Goal: Task Accomplishment & Management: Complete application form

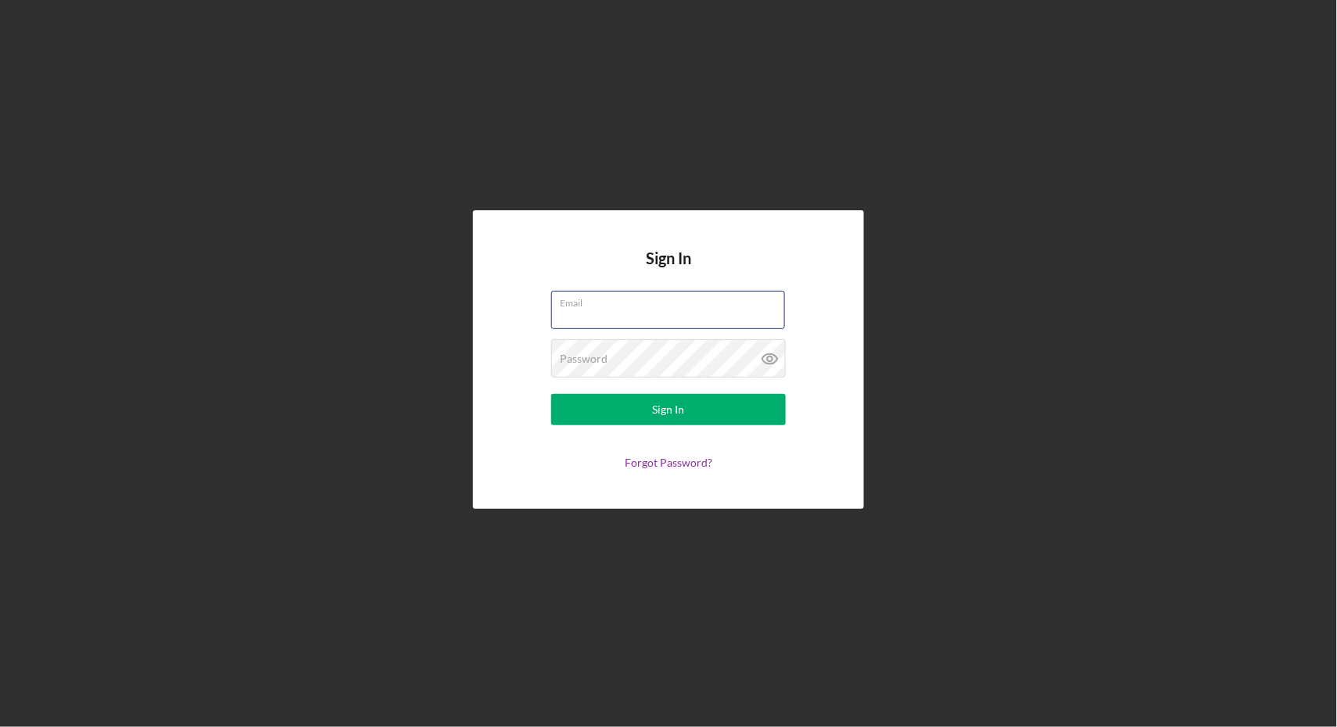
type input "[EMAIL_ADDRESS][DOMAIN_NAME]"
click at [668, 410] on button "Sign In" at bounding box center [668, 409] width 235 height 31
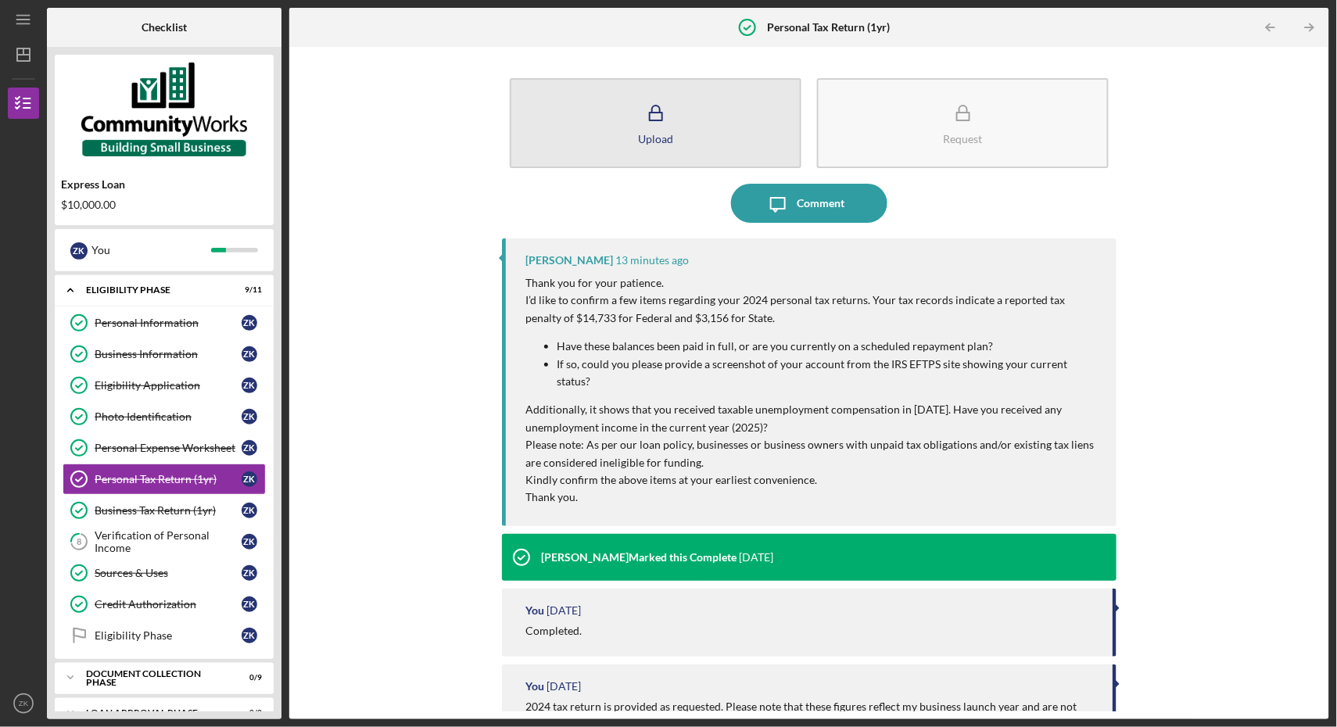
click at [708, 131] on button "Upload" at bounding box center [656, 123] width 292 height 90
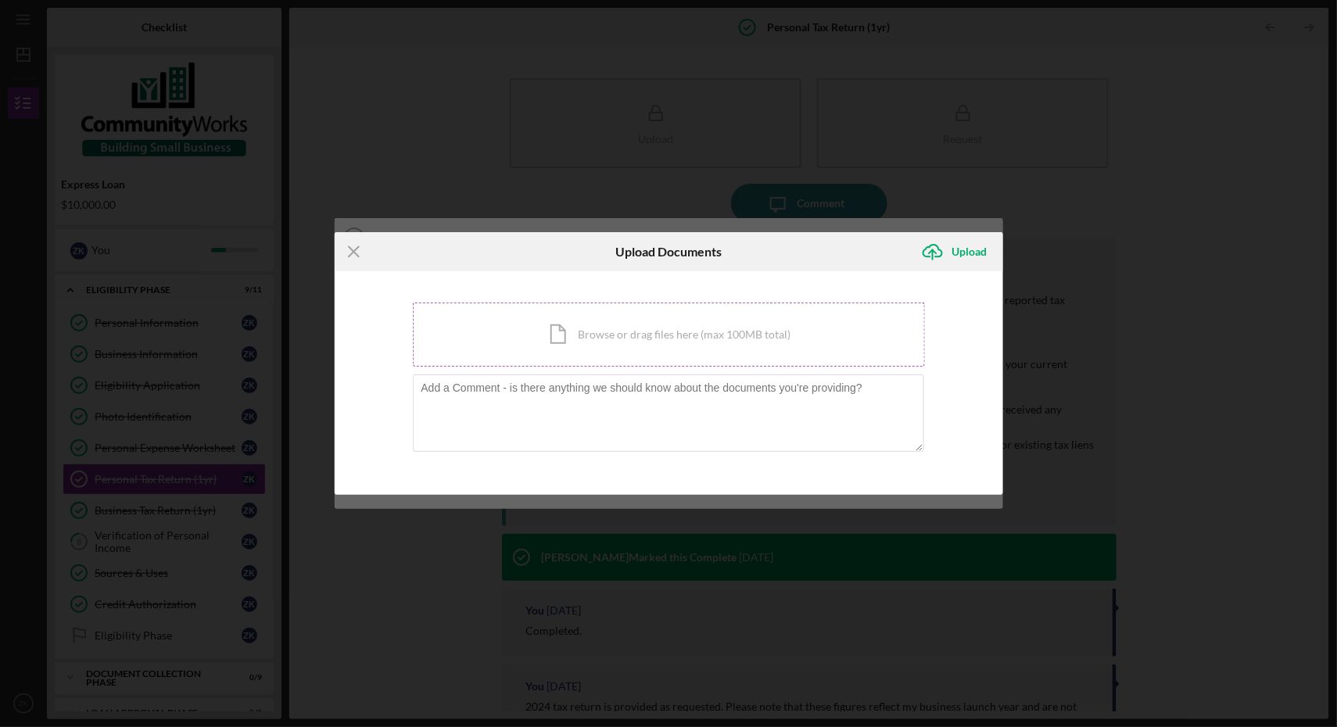
click at [558, 324] on div "Icon/Document Browse or drag files here (max 100MB total) Tap to choose files o…" at bounding box center [669, 335] width 512 height 64
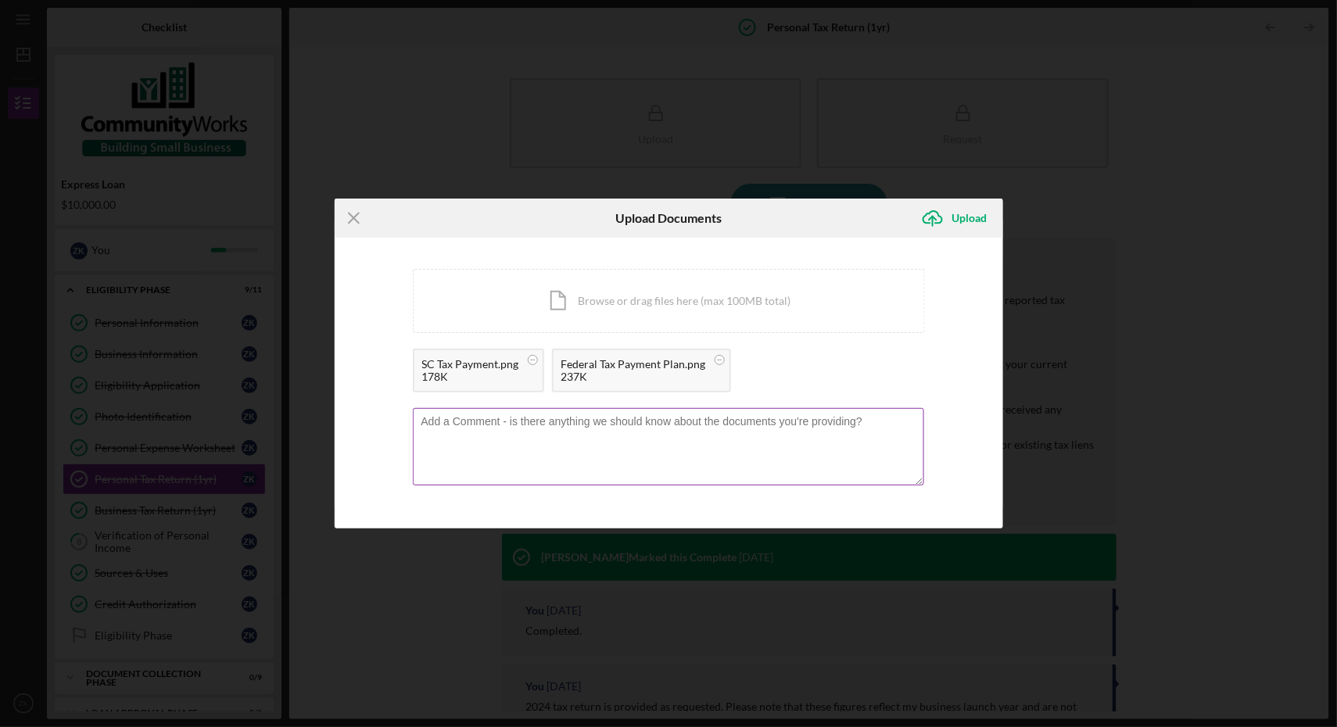
click at [469, 435] on textarea at bounding box center [668, 446] width 511 height 77
paste textarea "Hi [PERSON_NAME], Thank you for your message. I can confirm the following: Fede…"
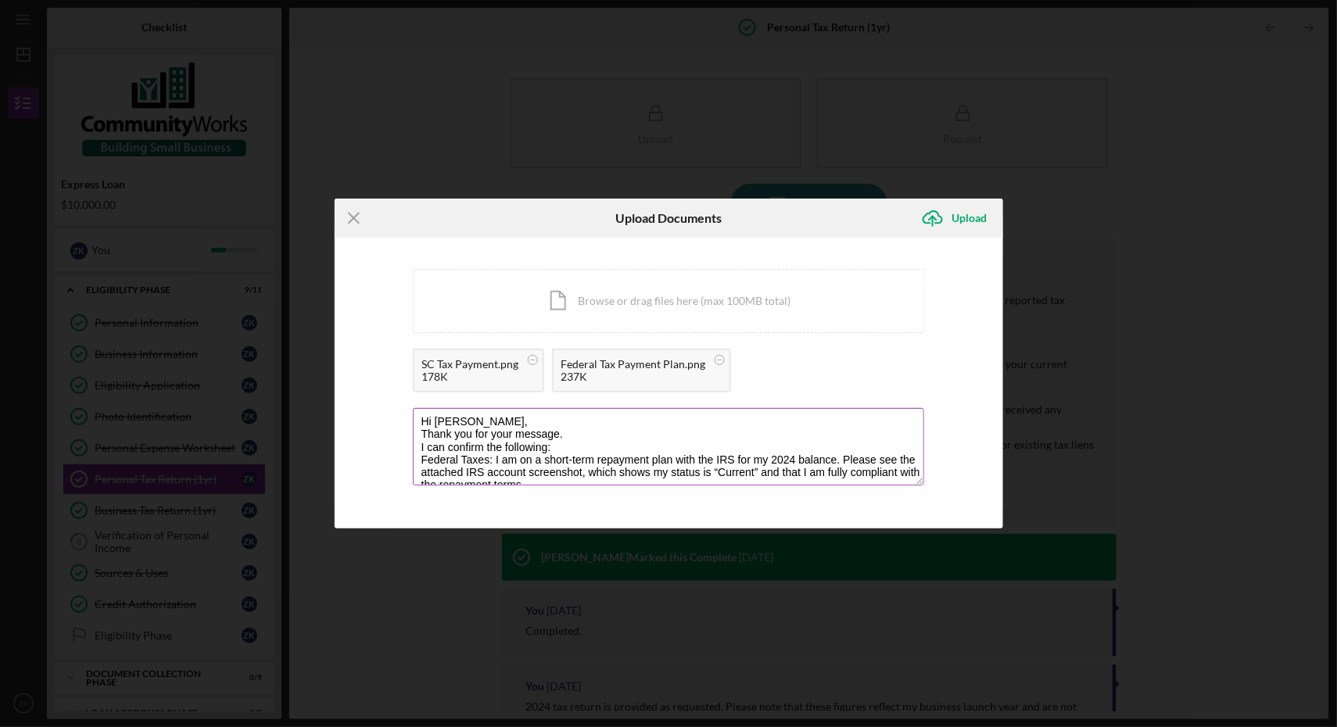
click at [436, 429] on textarea "Hi [PERSON_NAME], Thank you for your message. I can confirm the following: Fede…" at bounding box center [668, 446] width 511 height 77
click at [597, 435] on textarea "Hi, [PERSON_NAME], Thank you for your message. I can confirm the following: Fed…" at bounding box center [668, 446] width 511 height 77
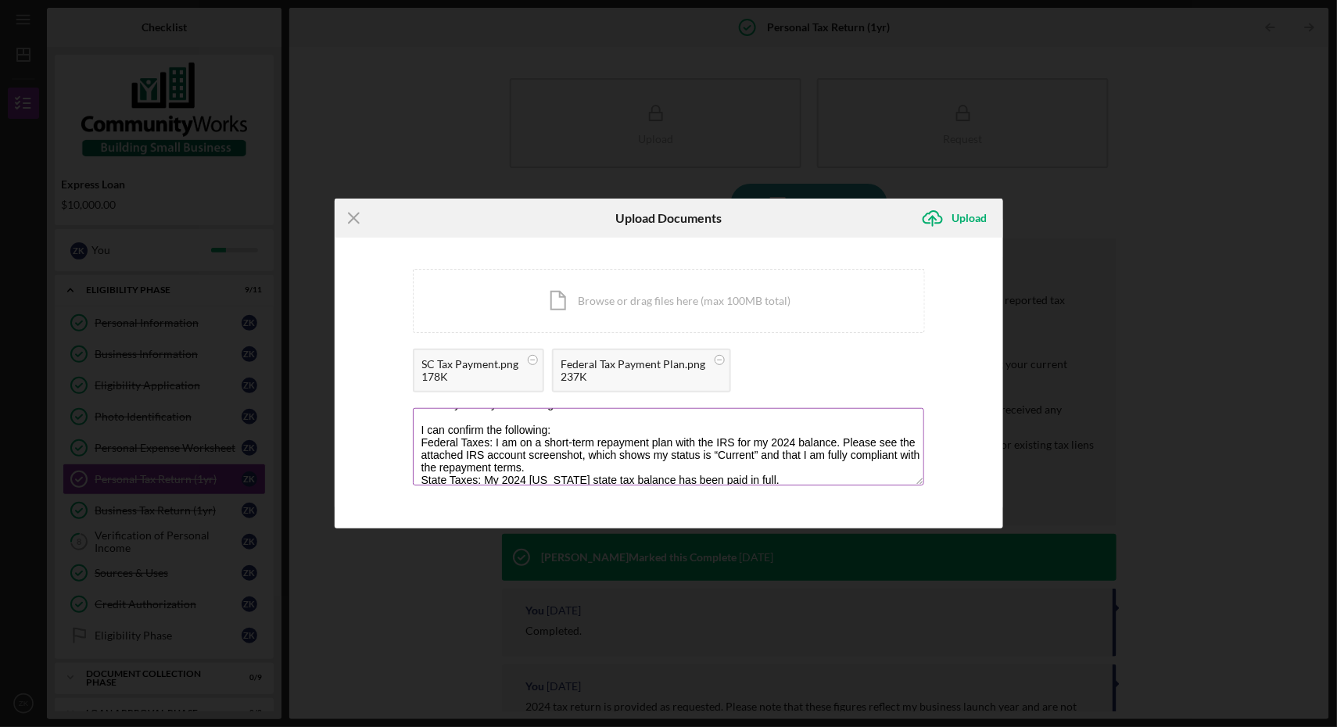
scroll to position [35, 0]
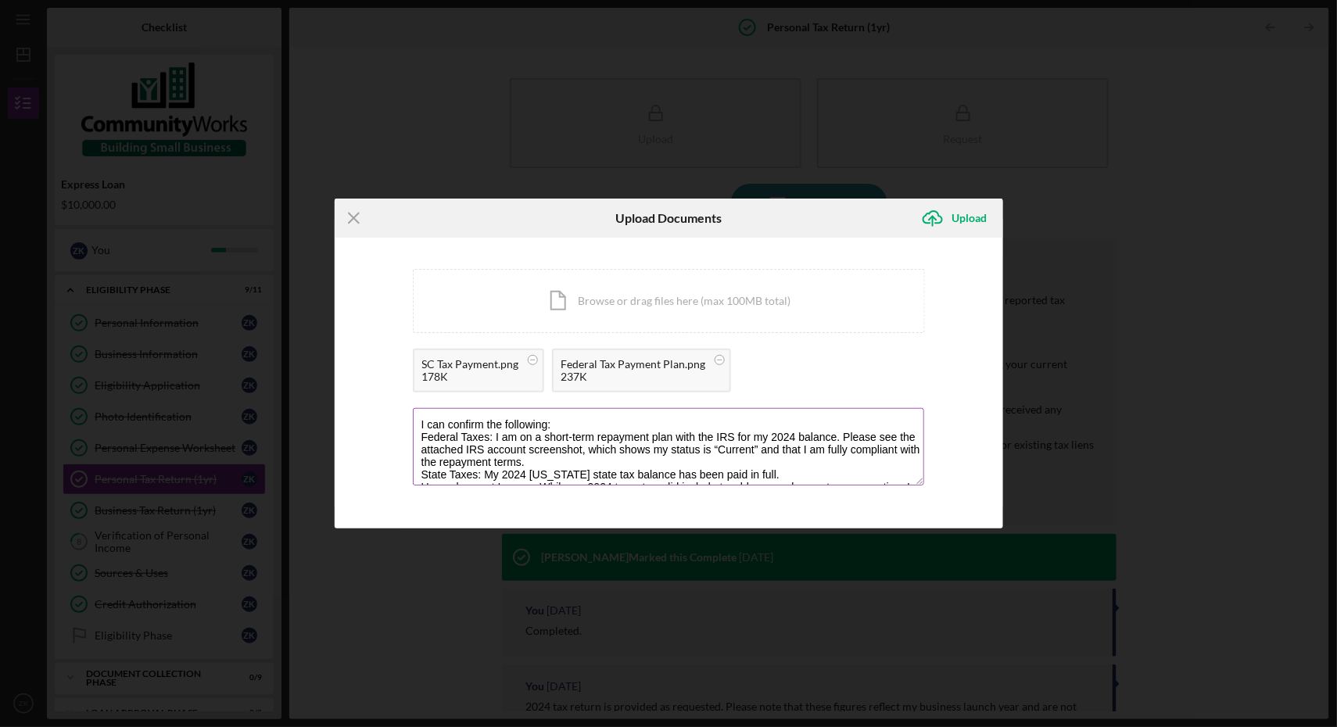
click at [582, 427] on textarea "Hi, [PERSON_NAME], Thank you for your message. I can confirm the following: Fed…" at bounding box center [668, 446] width 511 height 77
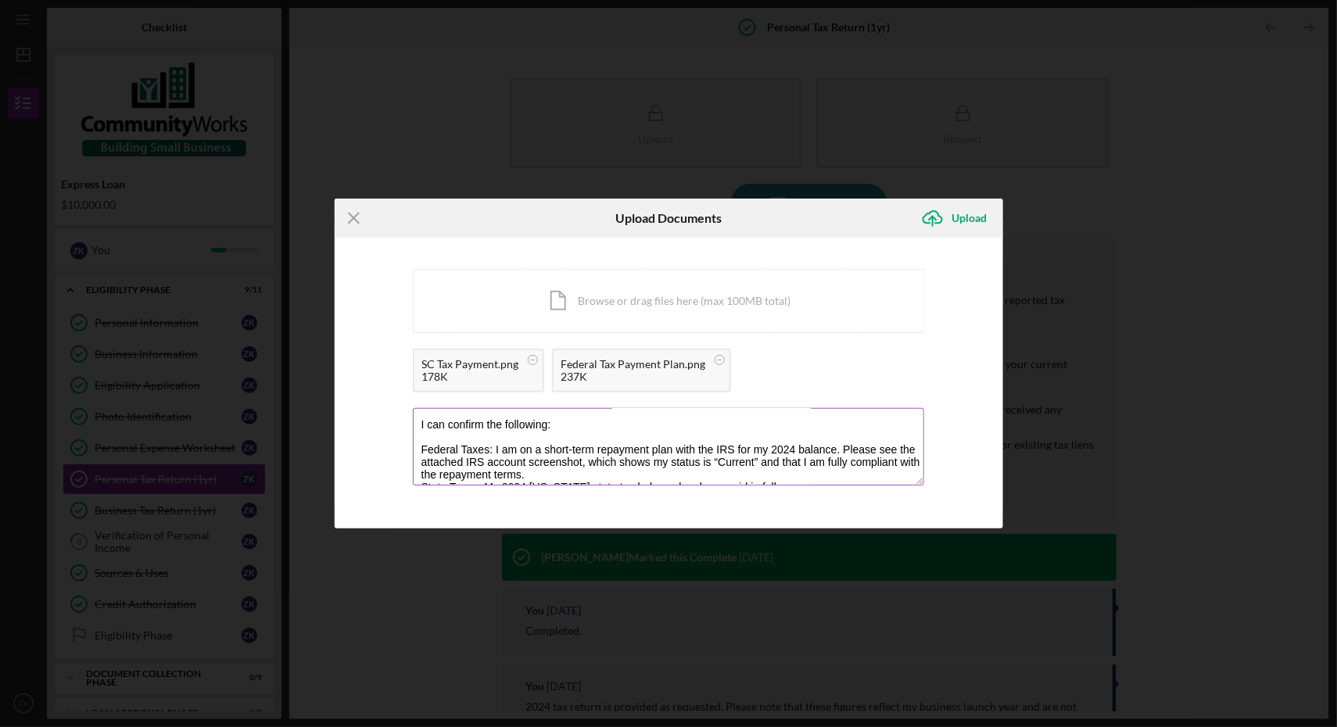
scroll to position [69, 0]
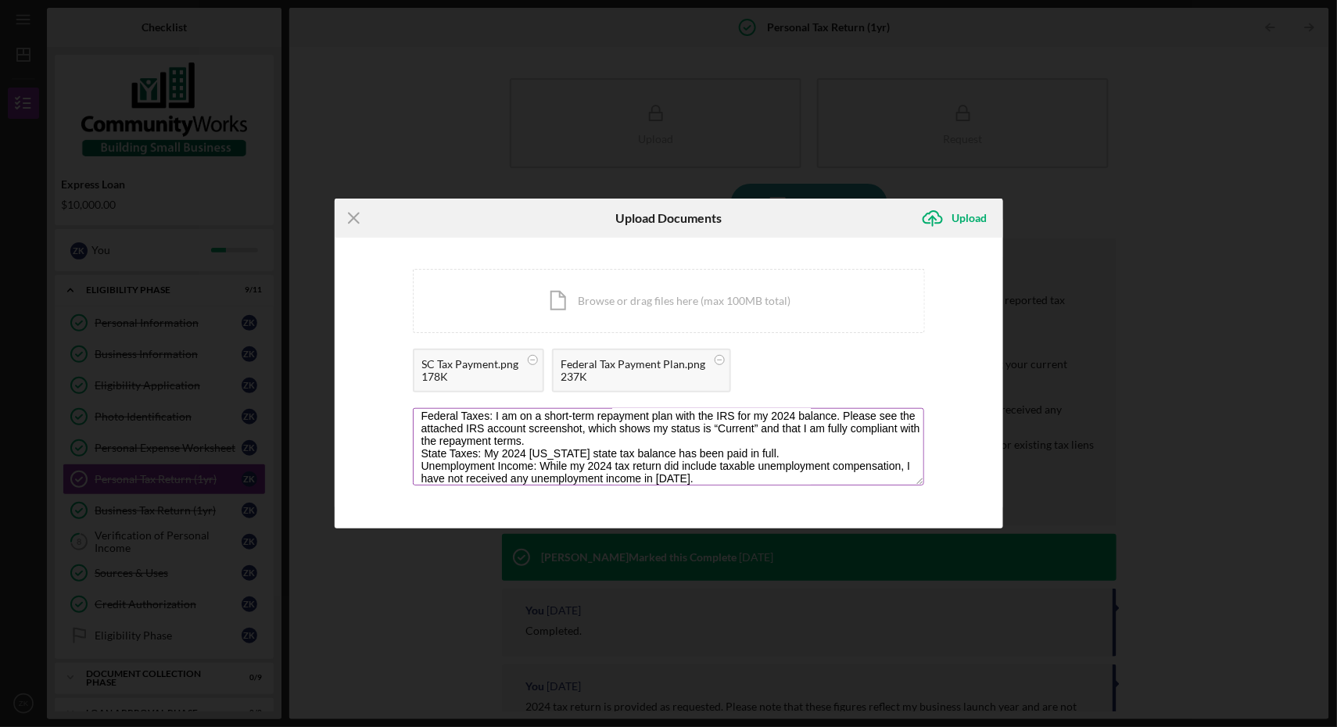
click at [557, 441] on textarea "Hi, [PERSON_NAME], Thank you for your message. I can confirm the following: Fed…" at bounding box center [668, 446] width 511 height 77
click at [843, 460] on textarea "Hi, [PERSON_NAME], Thank you for your message. I can confirm the following: Fed…" at bounding box center [668, 446] width 511 height 77
click at [793, 478] on textarea "Hi, [PERSON_NAME], Thank you for your message. I can confirm the following: Fed…" at bounding box center [668, 446] width 511 height 77
click at [797, 467] on textarea "Hi, [PERSON_NAME], Thank you for your message. I can confirm the following: Fed…" at bounding box center [668, 446] width 511 height 77
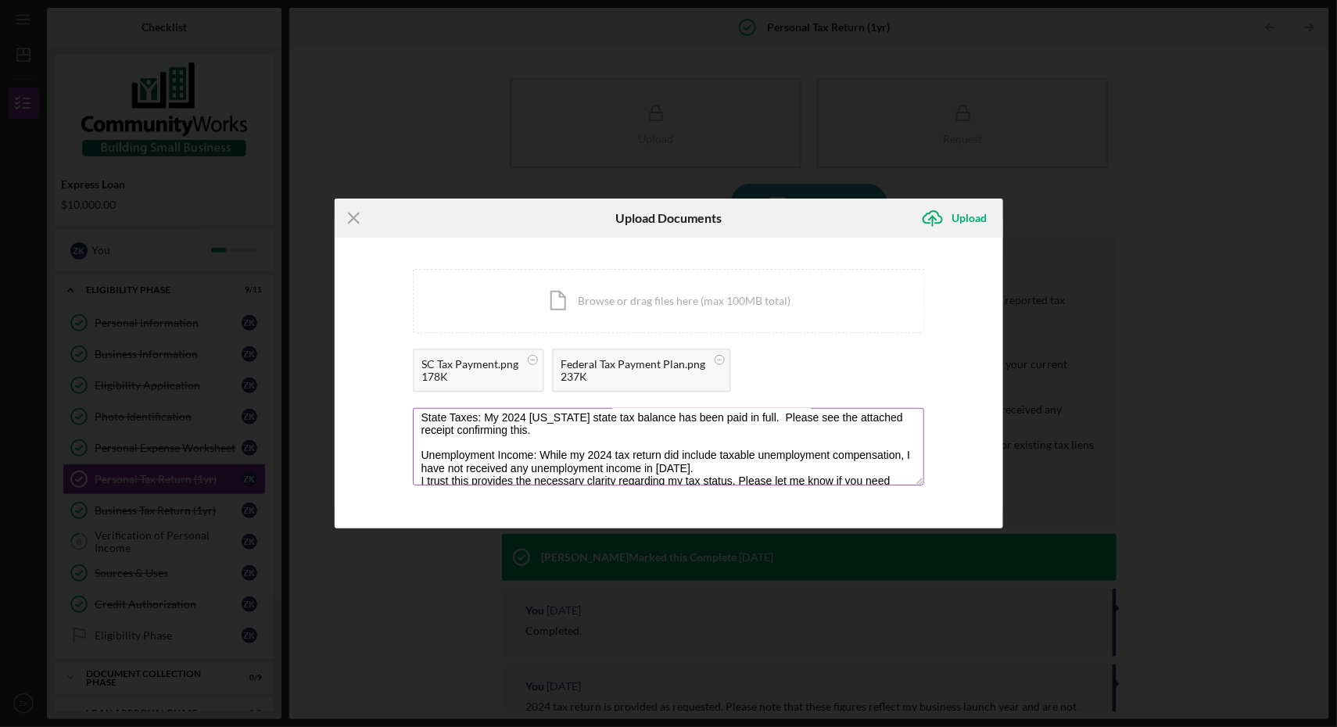
scroll to position [138, 0]
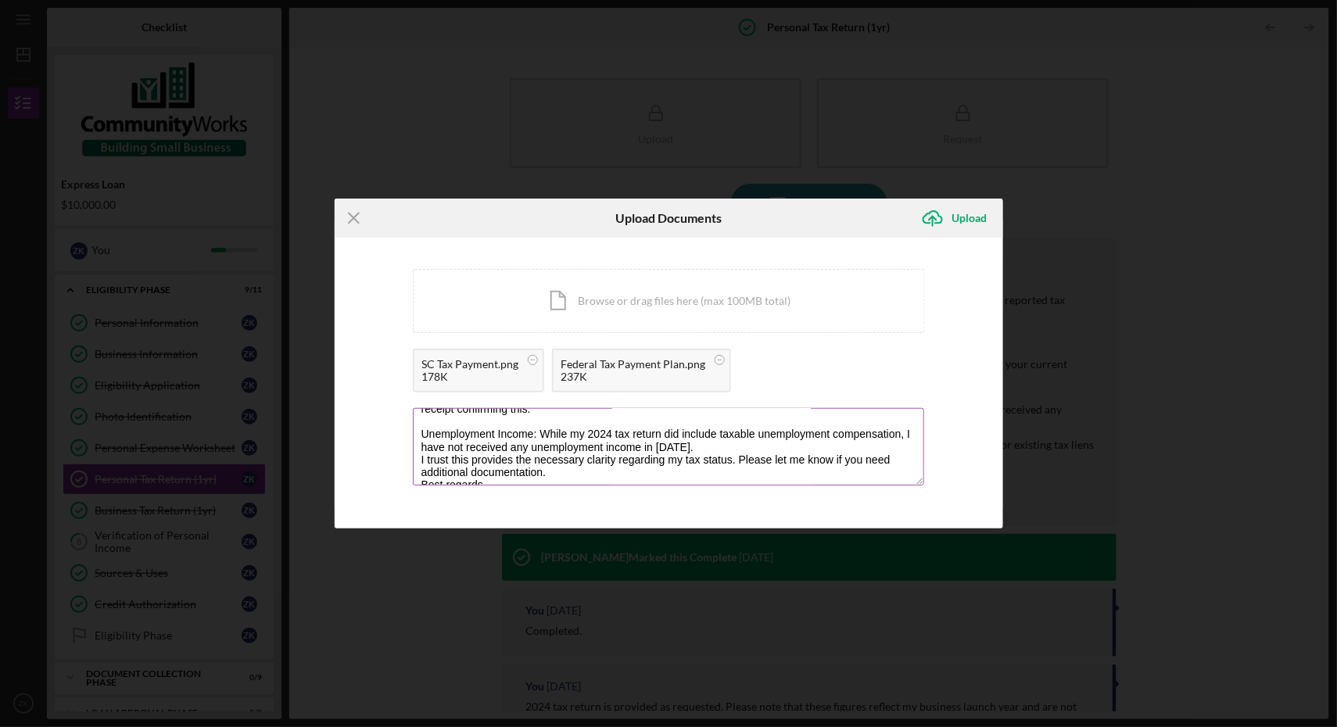
click at [723, 435] on textarea "Hi, [PERSON_NAME], Thank you for your message. I can confirm the following: Fed…" at bounding box center [668, 446] width 511 height 77
click at [699, 447] on textarea "Hi, [PERSON_NAME], Thank you for your message. I can confirm the following: Fed…" at bounding box center [668, 446] width 511 height 77
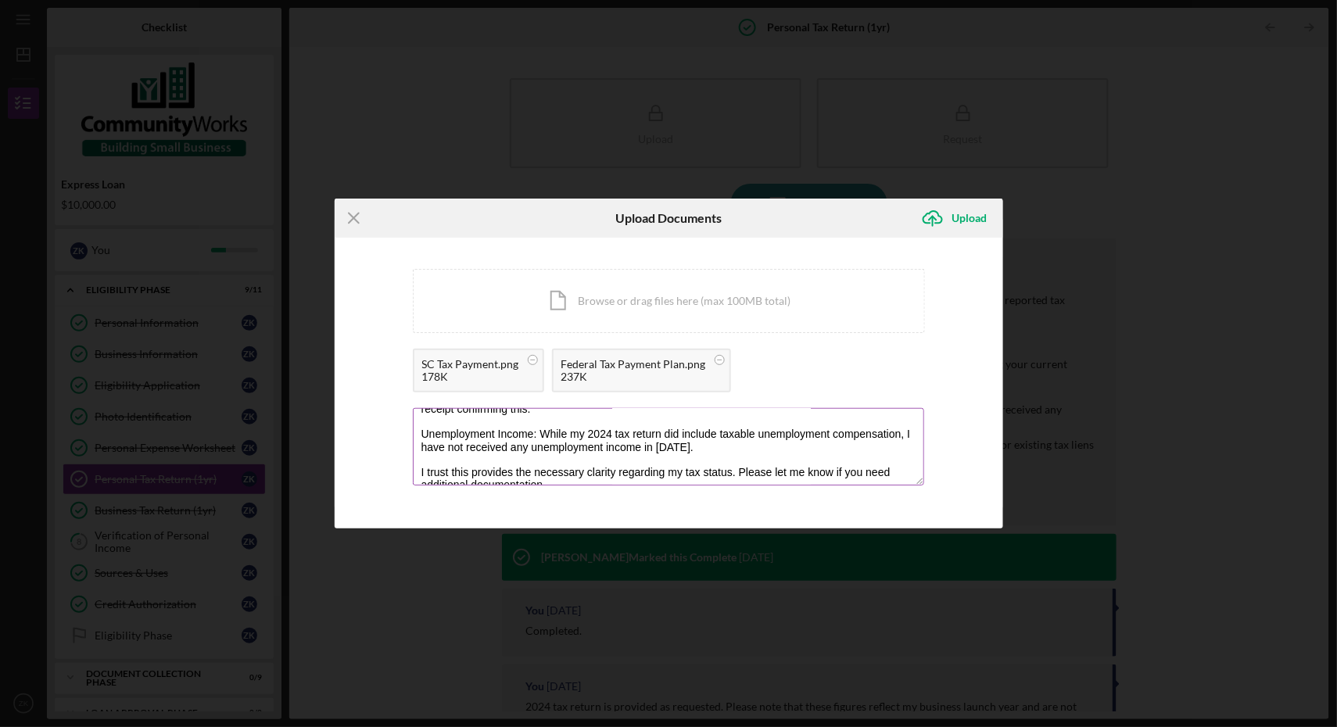
click at [720, 446] on textarea "Hi, [PERSON_NAME], Thank you for your message. I can confirm the following: Fed…" at bounding box center [668, 446] width 511 height 77
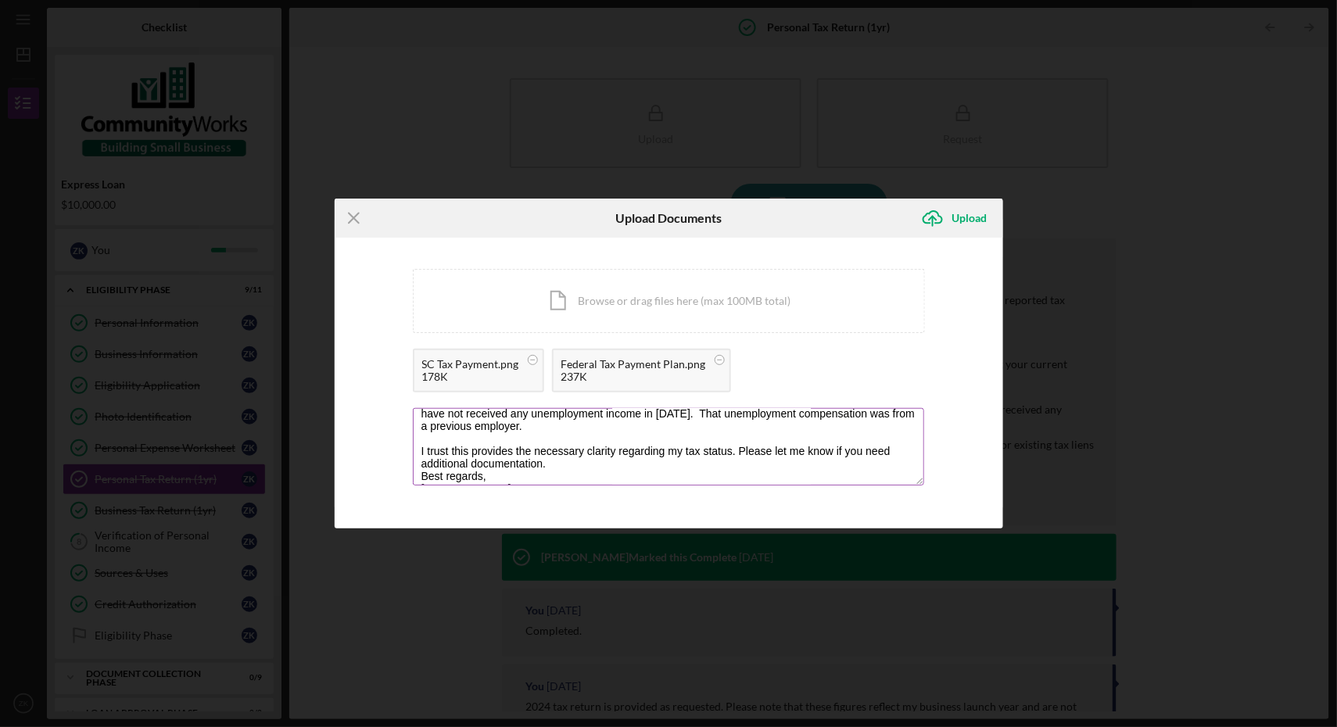
scroll to position [178, 0]
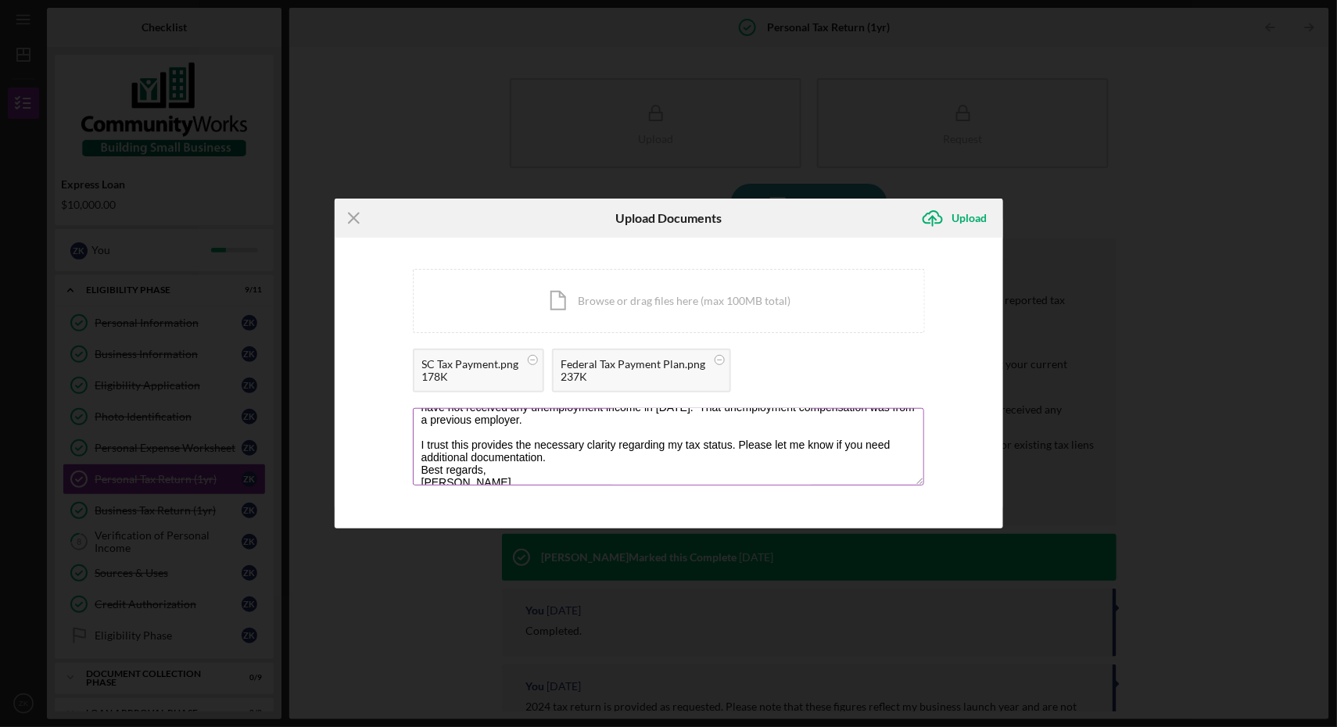
click at [604, 472] on textarea "Hi, [PERSON_NAME], Thank you for your message. I can confirm the following: Fed…" at bounding box center [668, 446] width 511 height 77
click at [586, 461] on textarea "Hi, [PERSON_NAME], Thank you for your message. I can confirm the following: Fed…" at bounding box center [668, 446] width 511 height 77
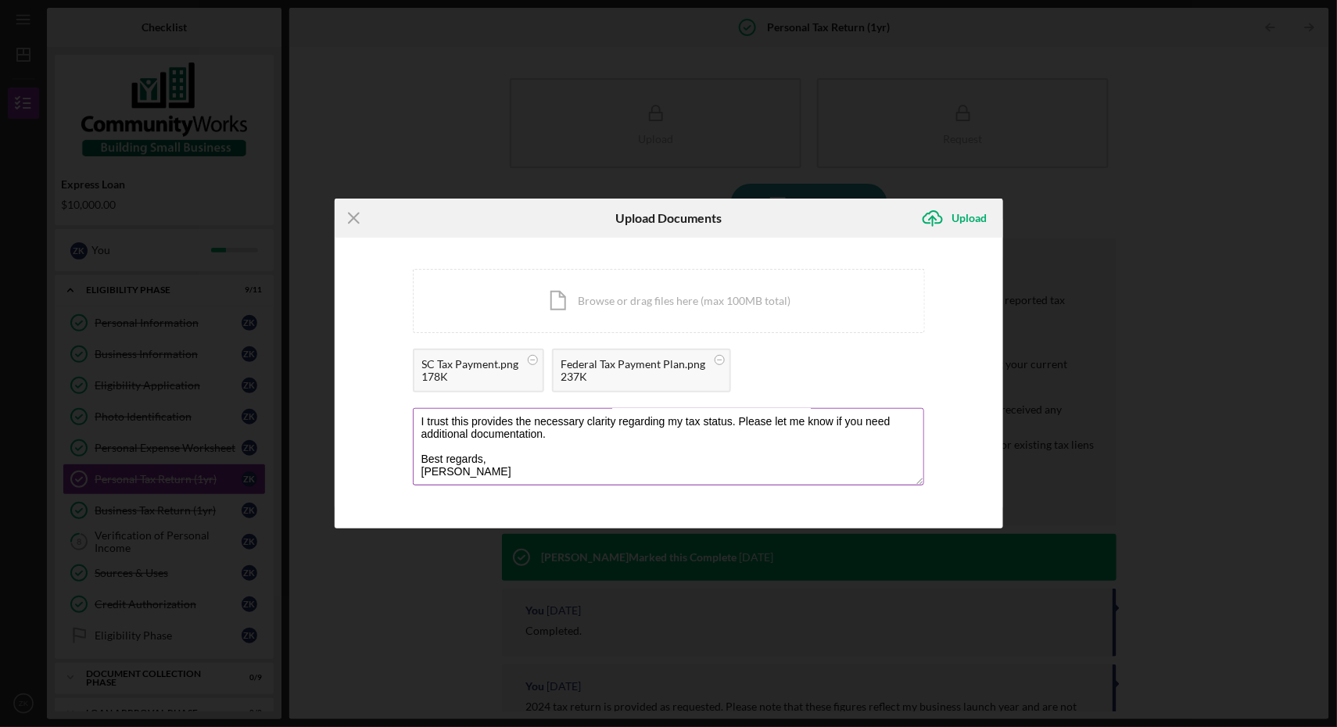
scroll to position [200, 0]
drag, startPoint x: 495, startPoint y: 454, endPoint x: 417, endPoint y: 457, distance: 77.5
click at [417, 457] on textarea "Hi, [PERSON_NAME], Thank you for your message. I can confirm the following: Fed…" at bounding box center [668, 446] width 511 height 77
click at [461, 473] on textarea "Hi, [PERSON_NAME], Thank you for your message. I can confirm the following: Fed…" at bounding box center [668, 446] width 511 height 77
drag, startPoint x: 713, startPoint y: 454, endPoint x: 557, endPoint y: 451, distance: 155.6
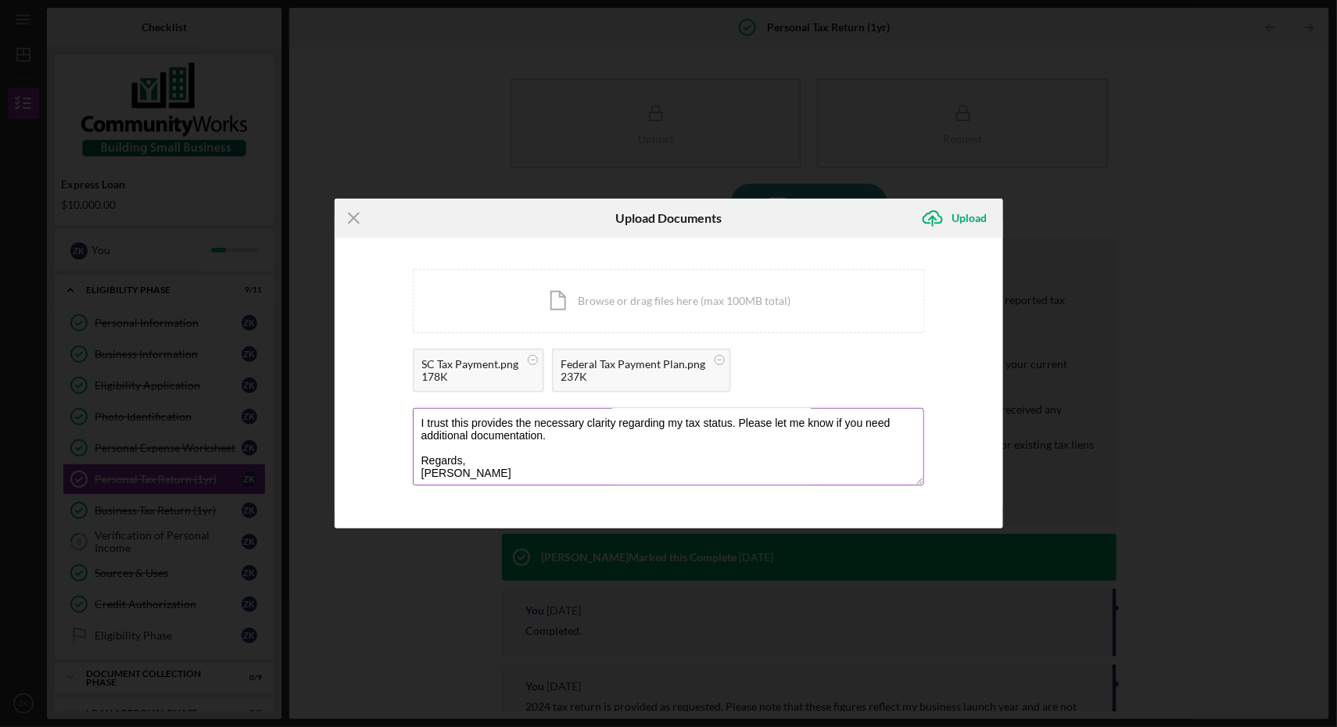
click at [557, 451] on textarea "Hi, [PERSON_NAME], Thank you for your message. I can confirm the following: Fed…" at bounding box center [668, 446] width 511 height 77
click at [541, 464] on textarea "Hi, [PERSON_NAME], Thank you for your message. I can confirm the following: Fed…" at bounding box center [668, 446] width 511 height 77
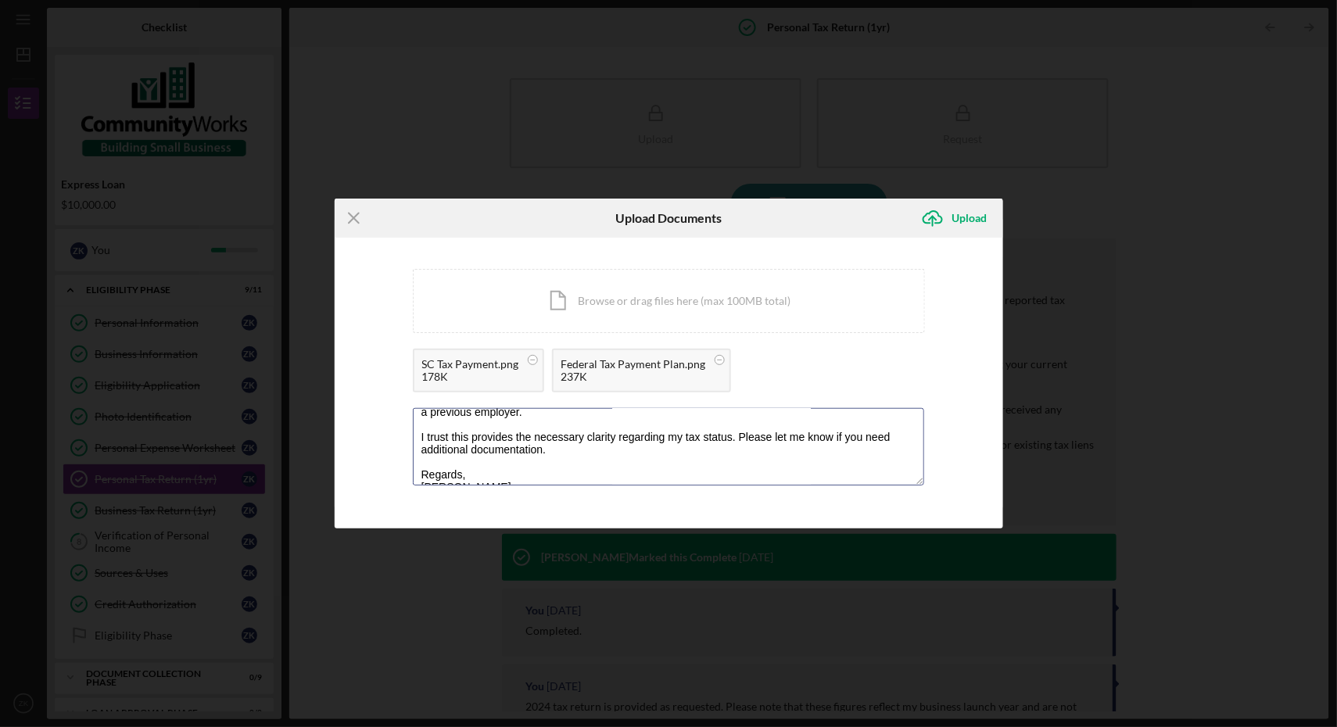
scroll to position [0, 0]
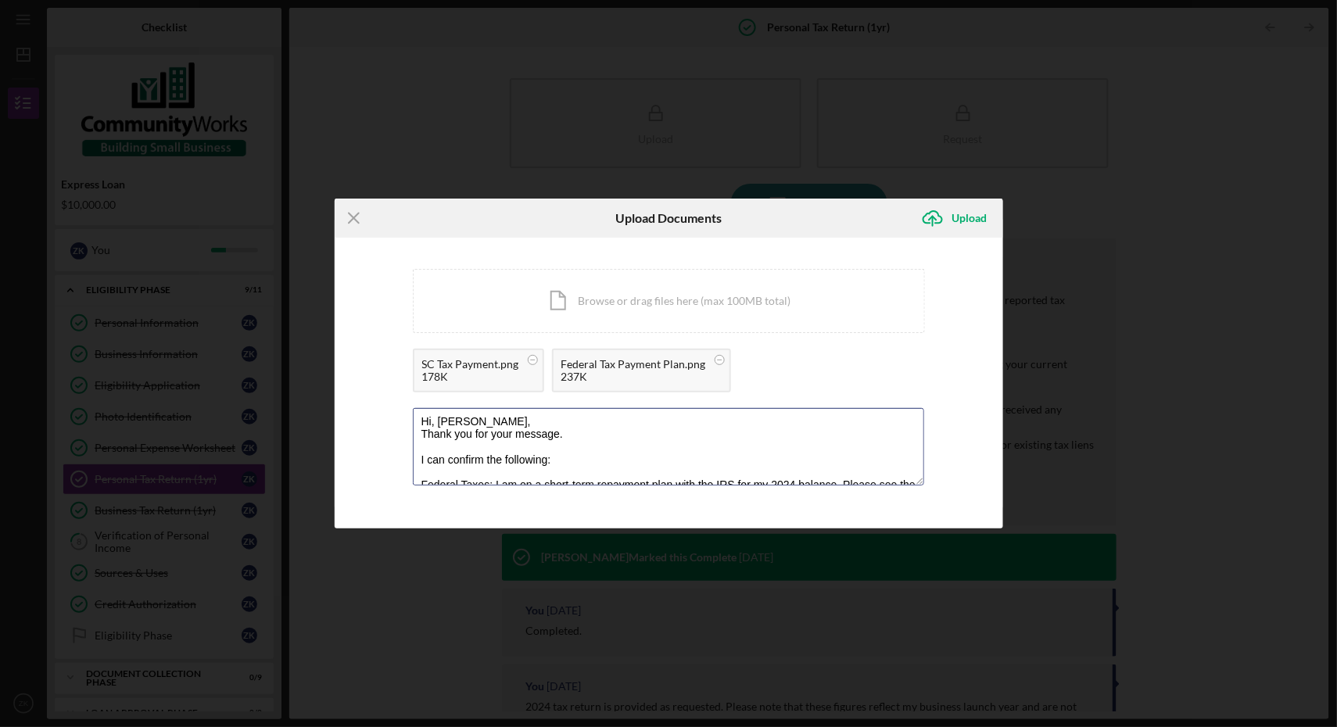
drag, startPoint x: 523, startPoint y: 475, endPoint x: 332, endPoint y: 281, distance: 272.0
click at [332, 281] on div "Icon/Menu Close Upload Documents Icon/Upload Upload You're uploading documents …" at bounding box center [668, 363] width 1337 height 727
click at [463, 417] on textarea "Hi, [PERSON_NAME], Thank you for your message. I can confirm the following: Fed…" at bounding box center [668, 446] width 511 height 77
drag, startPoint x: 549, startPoint y: 472, endPoint x: 316, endPoint y: 288, distance: 296.7
click at [316, 288] on div "Icon/Menu Close Upload Documents Icon/Upload Upload You're uploading documents …" at bounding box center [668, 363] width 1337 height 727
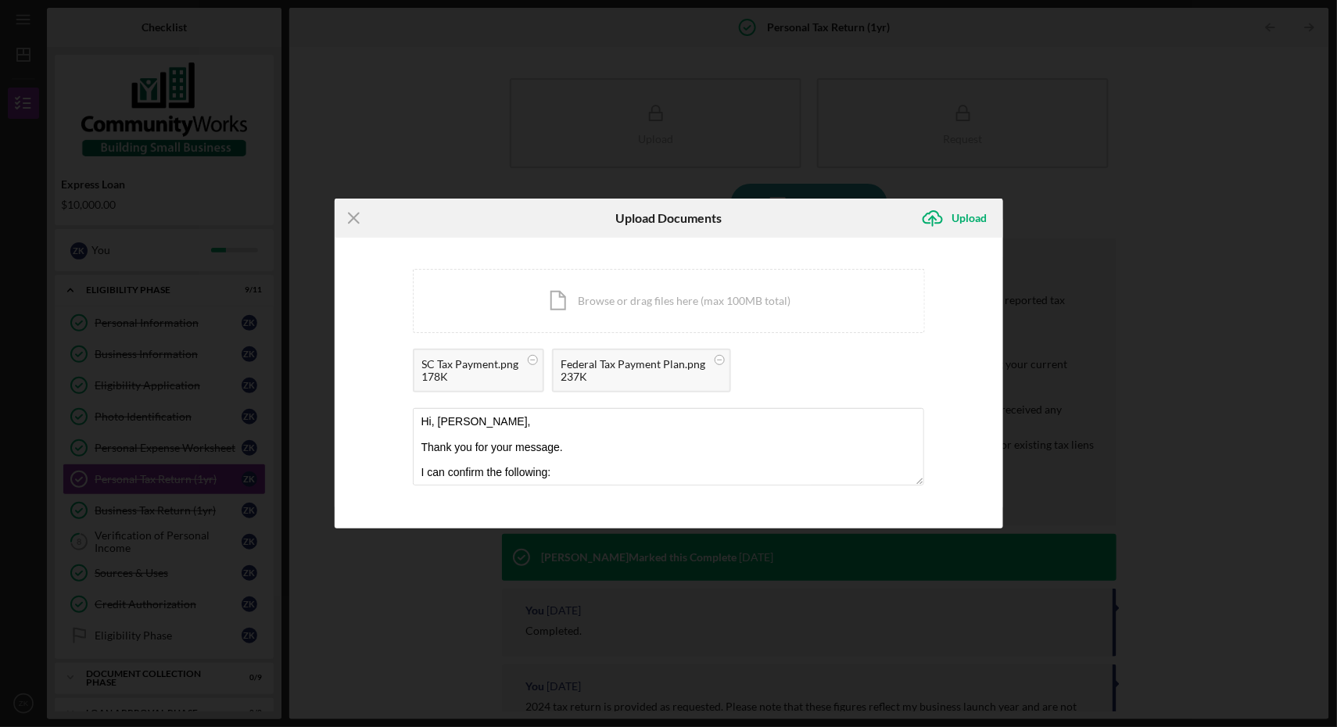
click at [643, 503] on div "You're uploading documents related to Personal Tax Return (1yr) . Icon/Document…" at bounding box center [669, 383] width 668 height 291
click at [629, 461] on textarea "Hi, [PERSON_NAME], Thank you for your message. I can confirm the following: Fed…" at bounding box center [668, 446] width 511 height 77
drag, startPoint x: 627, startPoint y: 467, endPoint x: 374, endPoint y: 264, distance: 324.7
click at [374, 264] on div "You're uploading documents related to Personal Tax Return (1yr) . Icon/Document…" at bounding box center [669, 383] width 668 height 291
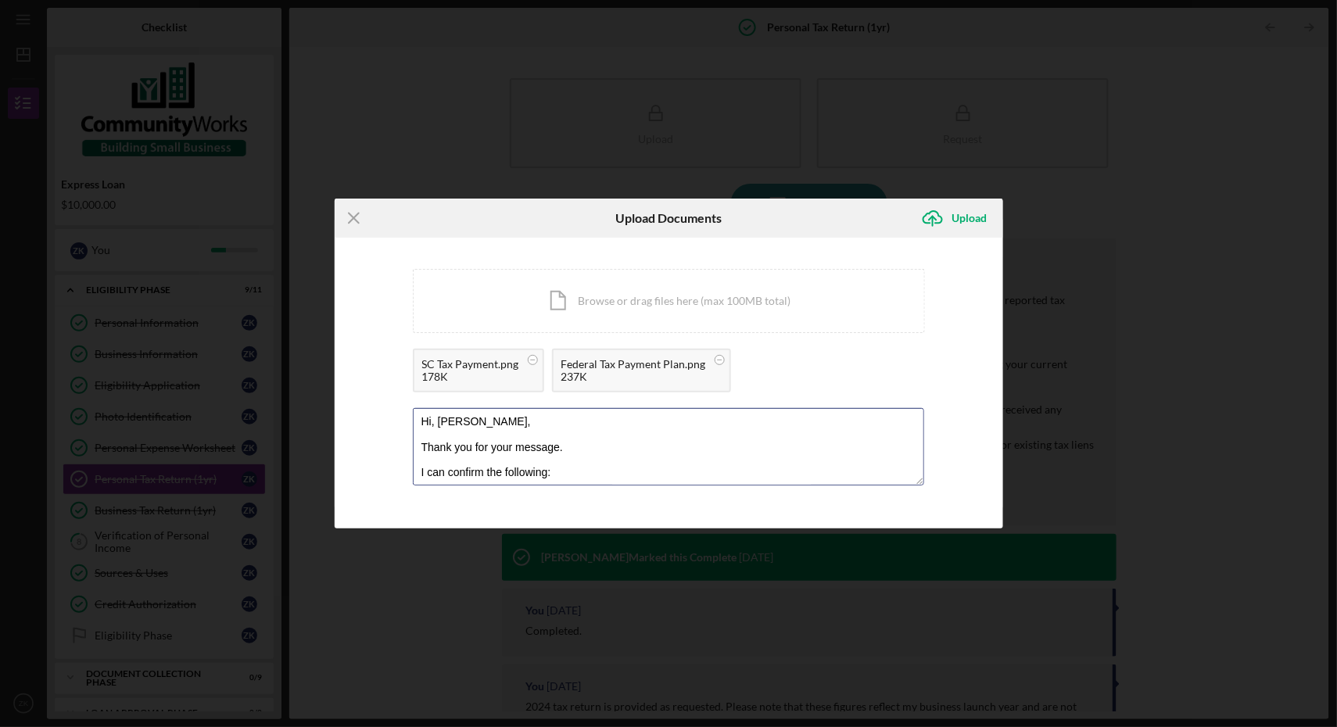
paste textarea "[PERSON_NAME], Thank you for your message. I can confirm the following: Federal…"
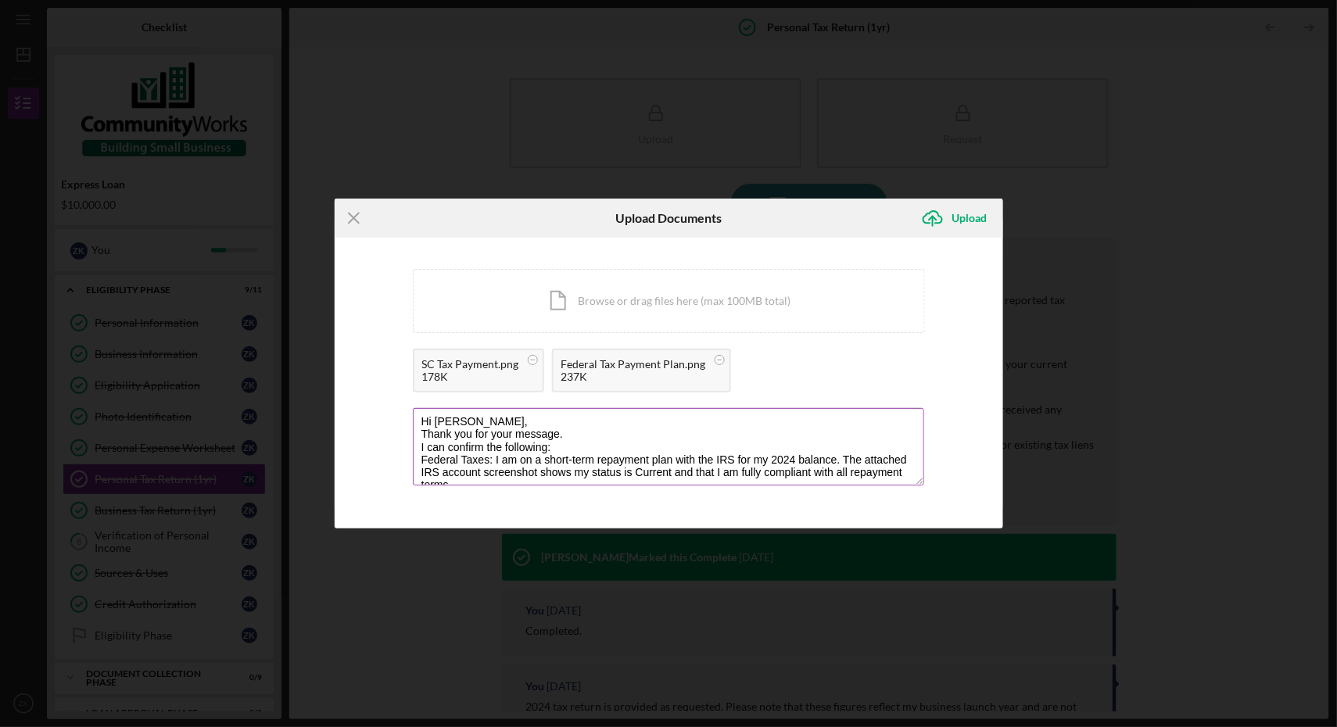
click at [472, 422] on textarea "Hi [PERSON_NAME], Thank you for your message. I can confirm the following: Fede…" at bounding box center [668, 446] width 511 height 77
click at [433, 422] on textarea "Hi [PERSON_NAME], Thank you for your message. I can confirm the following: Fede…" at bounding box center [668, 446] width 511 height 77
click at [541, 428] on textarea "Hi, [PERSON_NAME], Thank you for your message. I can confirm the following: Fed…" at bounding box center [668, 446] width 511 height 77
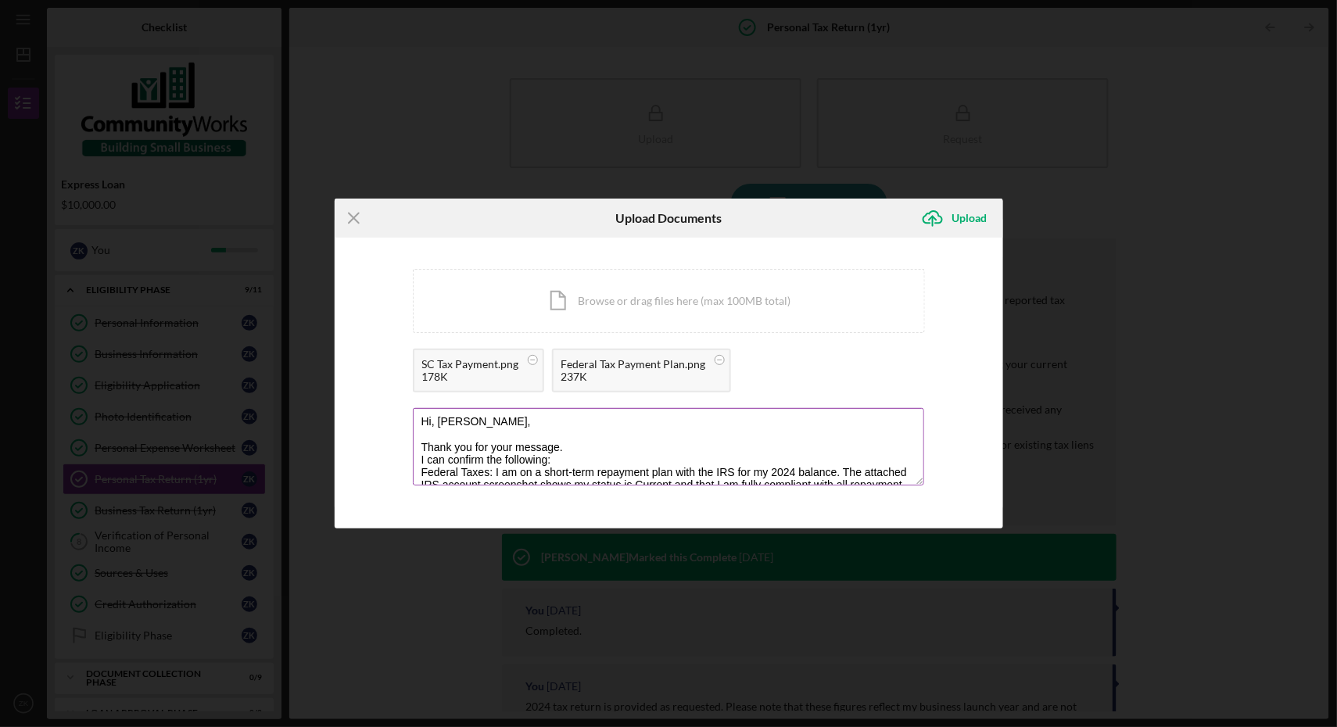
click at [611, 449] on textarea "Hi, [PERSON_NAME], Thank you for your message. I can confirm the following: Fed…" at bounding box center [668, 446] width 511 height 77
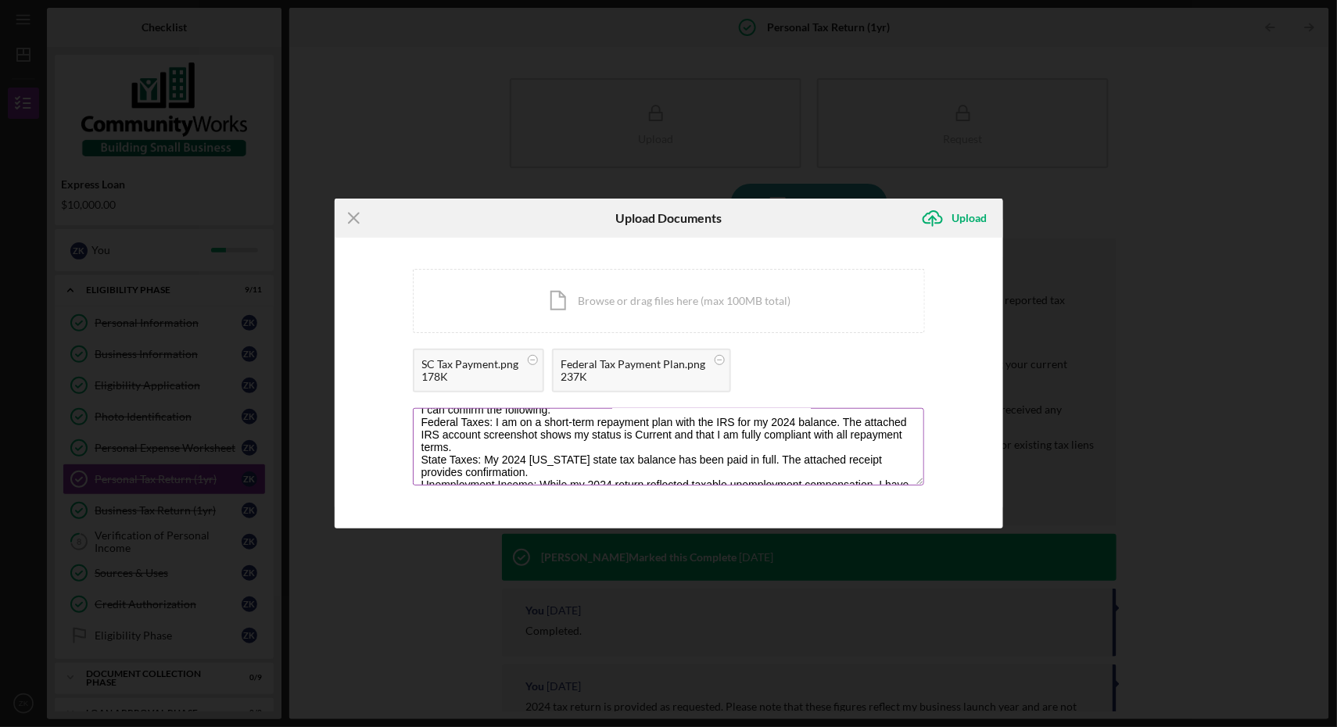
scroll to position [34, 0]
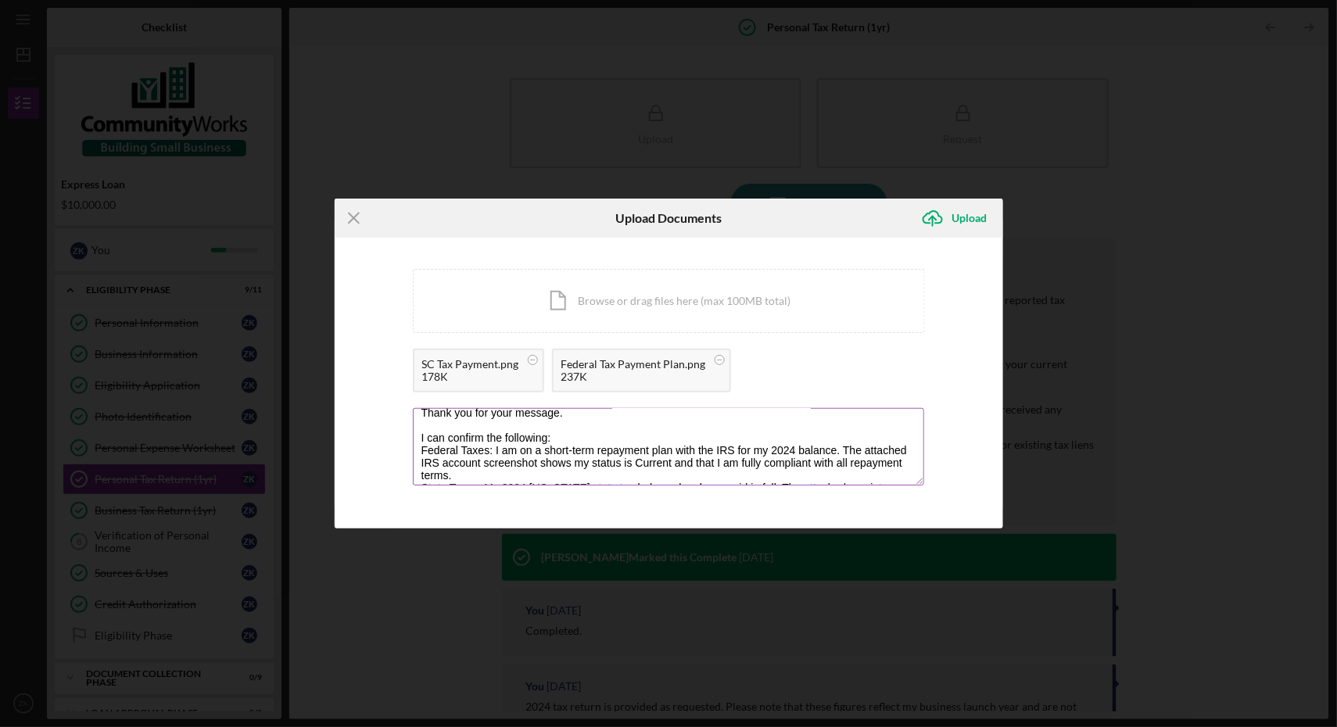
click at [573, 441] on textarea "Hi, [PERSON_NAME], Thank you for your message. I can confirm the following: Fed…" at bounding box center [668, 446] width 511 height 77
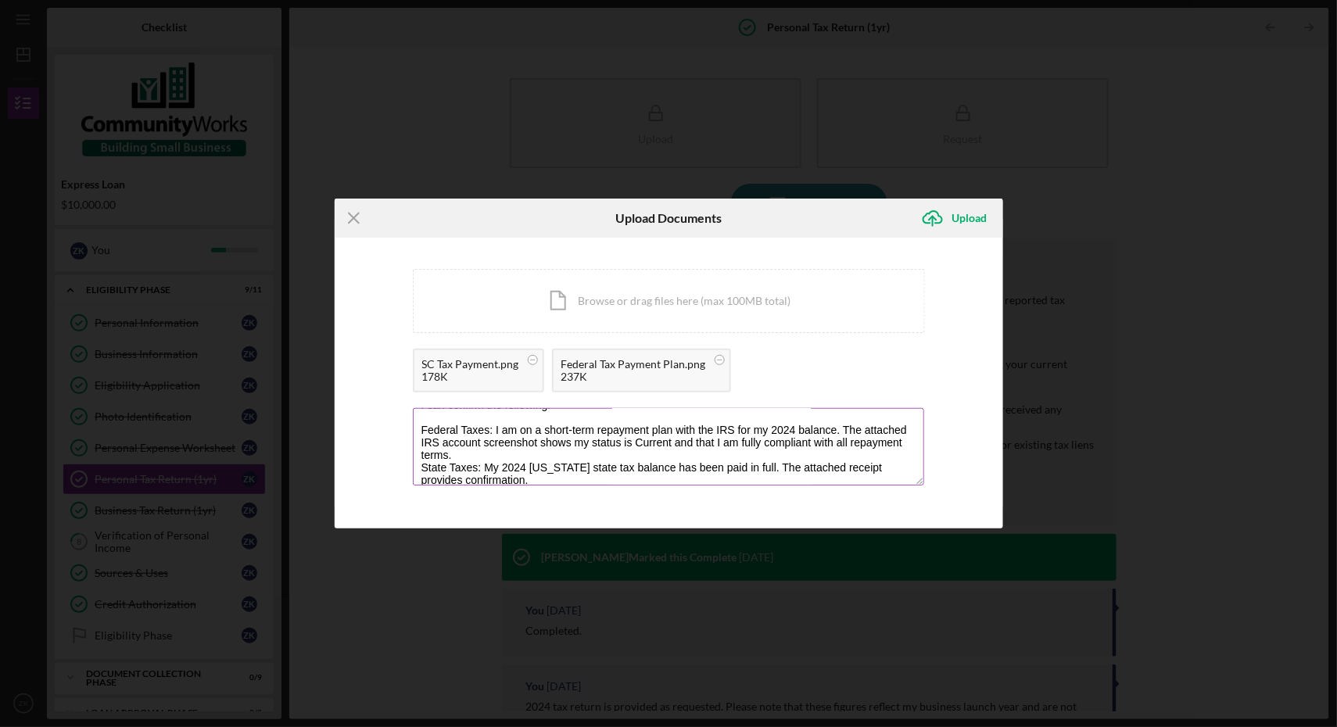
scroll to position [77, 0]
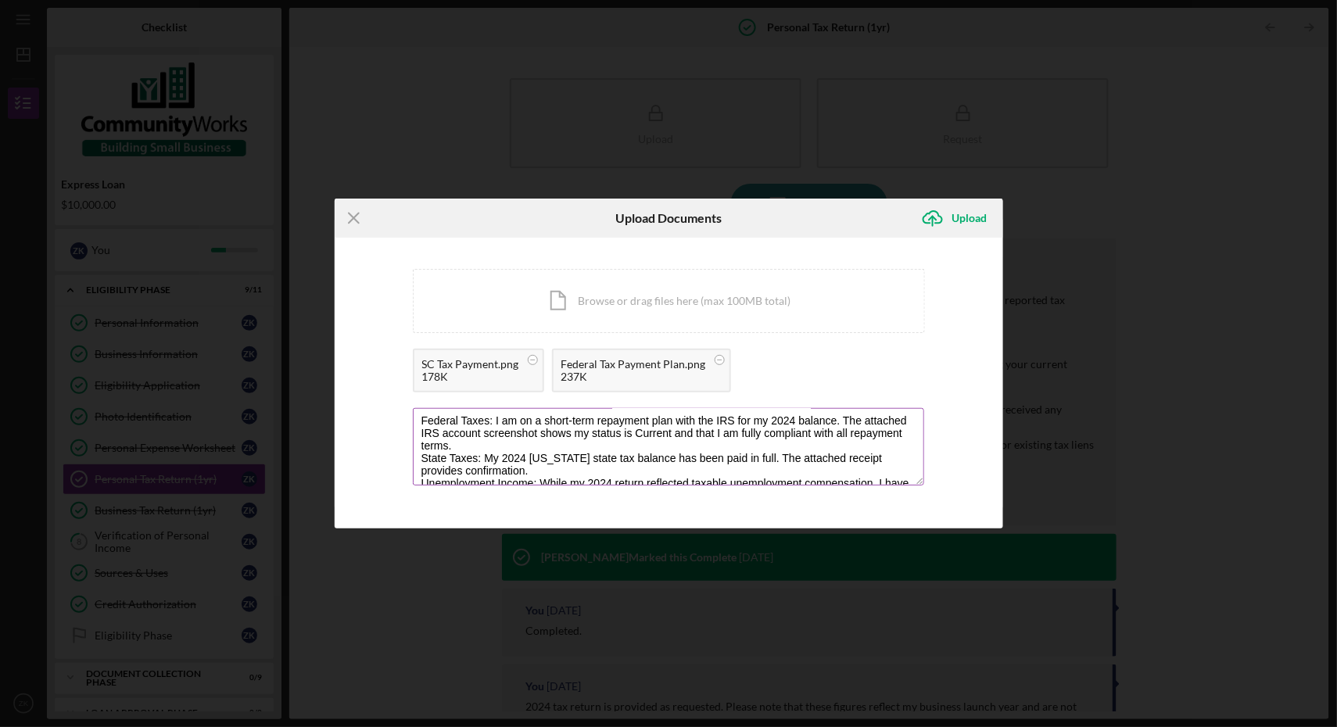
click at [485, 447] on textarea "Hi, [PERSON_NAME], Thank you for your message. I can confirm the following: Fed…" at bounding box center [668, 446] width 511 height 77
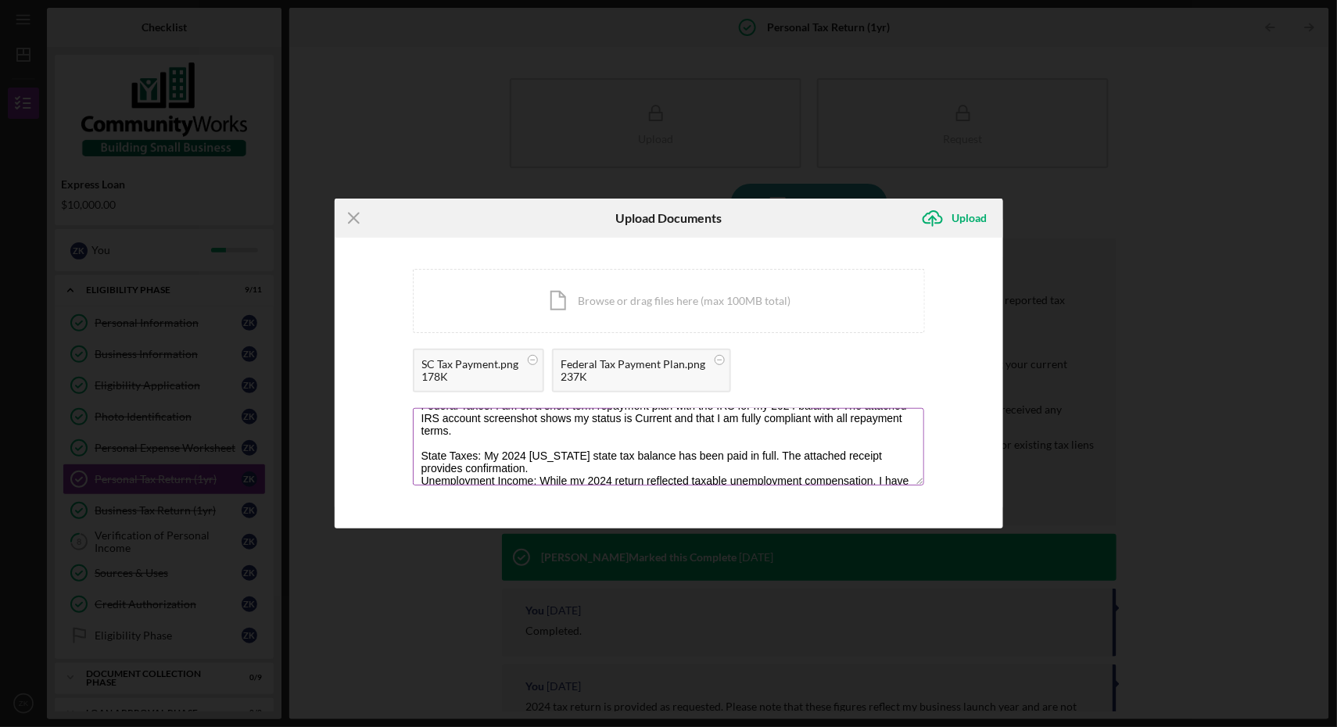
scroll to position [98, 0]
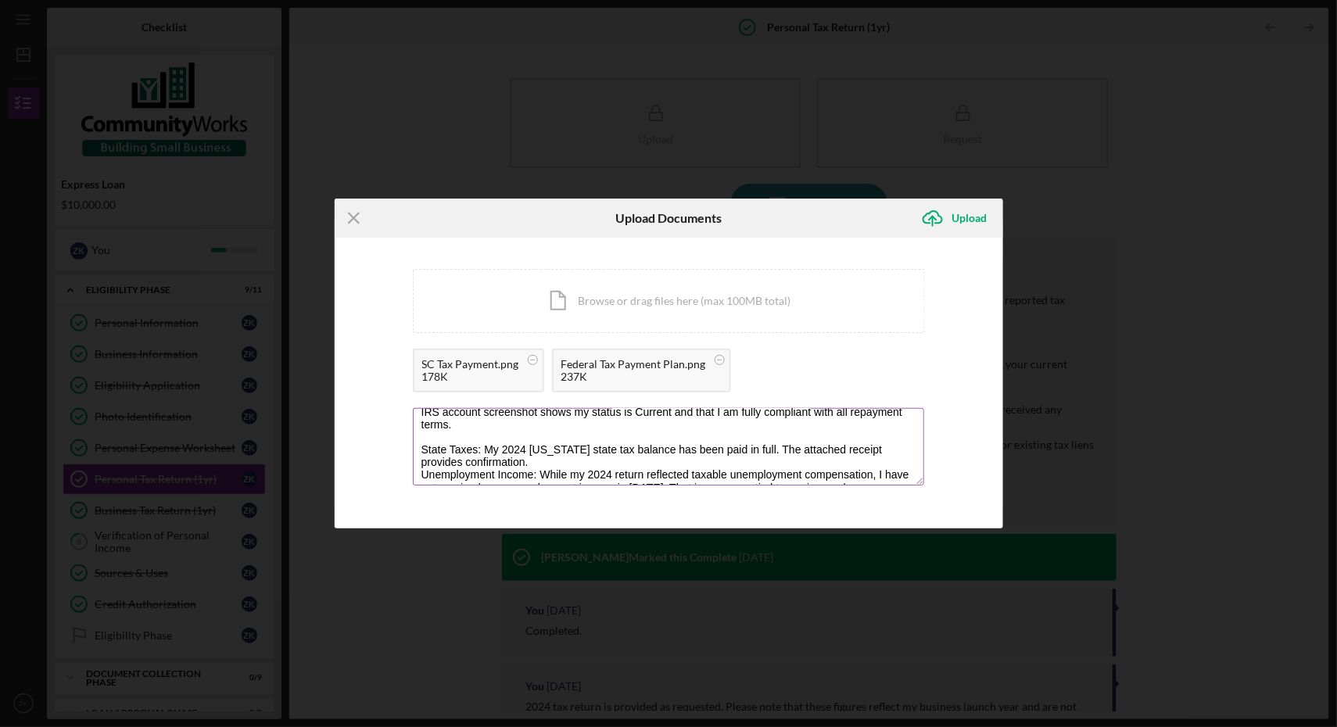
click at [564, 470] on textarea "Hi, [PERSON_NAME], Thank you for your message. I can confirm the following: Fed…" at bounding box center [668, 446] width 511 height 77
click at [548, 466] on textarea "Hi, [PERSON_NAME], Thank you for your message. I can confirm the following: Fed…" at bounding box center [668, 446] width 511 height 77
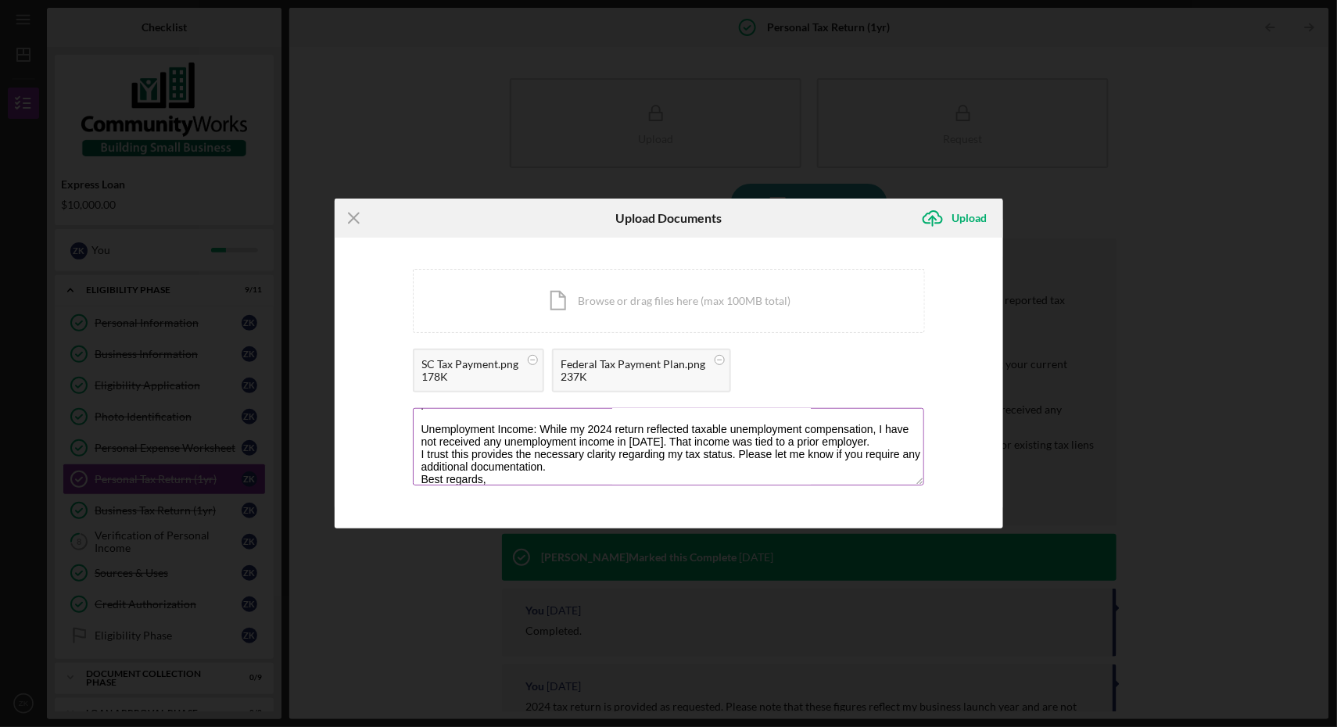
scroll to position [166, 0]
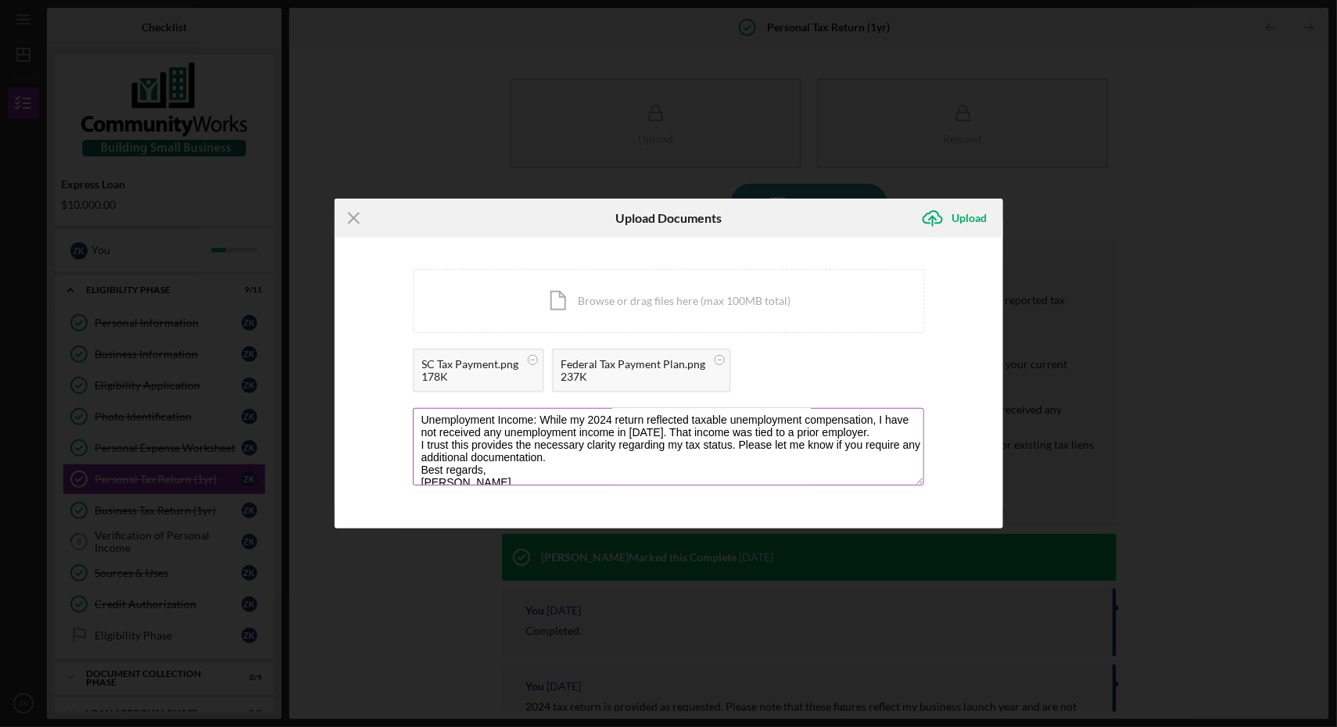
click at [682, 430] on textarea "Hi, [PERSON_NAME], Thank you for your message. I can confirm the following: Fed…" at bounding box center [668, 446] width 511 height 77
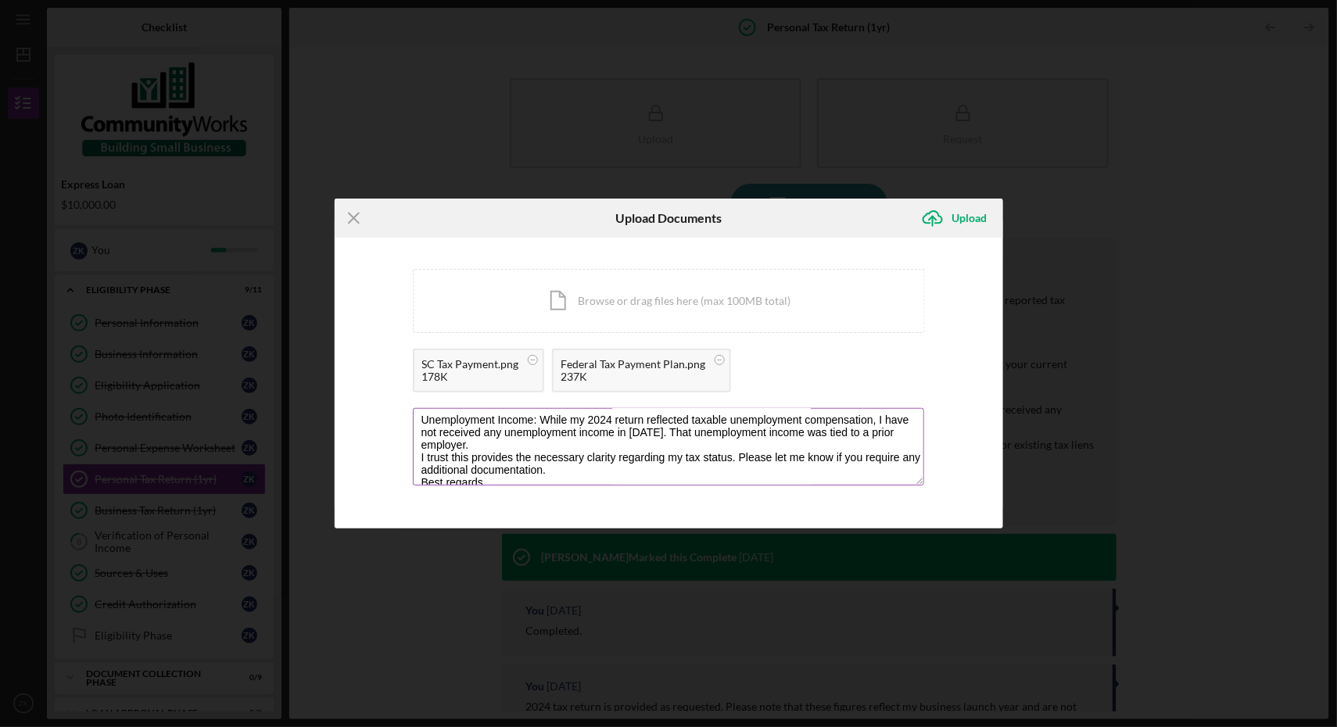
click at [569, 438] on textarea "Hi, [PERSON_NAME], Thank you for your message. I can confirm the following: Fed…" at bounding box center [668, 446] width 511 height 77
click at [528, 439] on textarea "Hi, [PERSON_NAME], Thank you for your message. I can confirm the following: Fed…" at bounding box center [668, 446] width 511 height 77
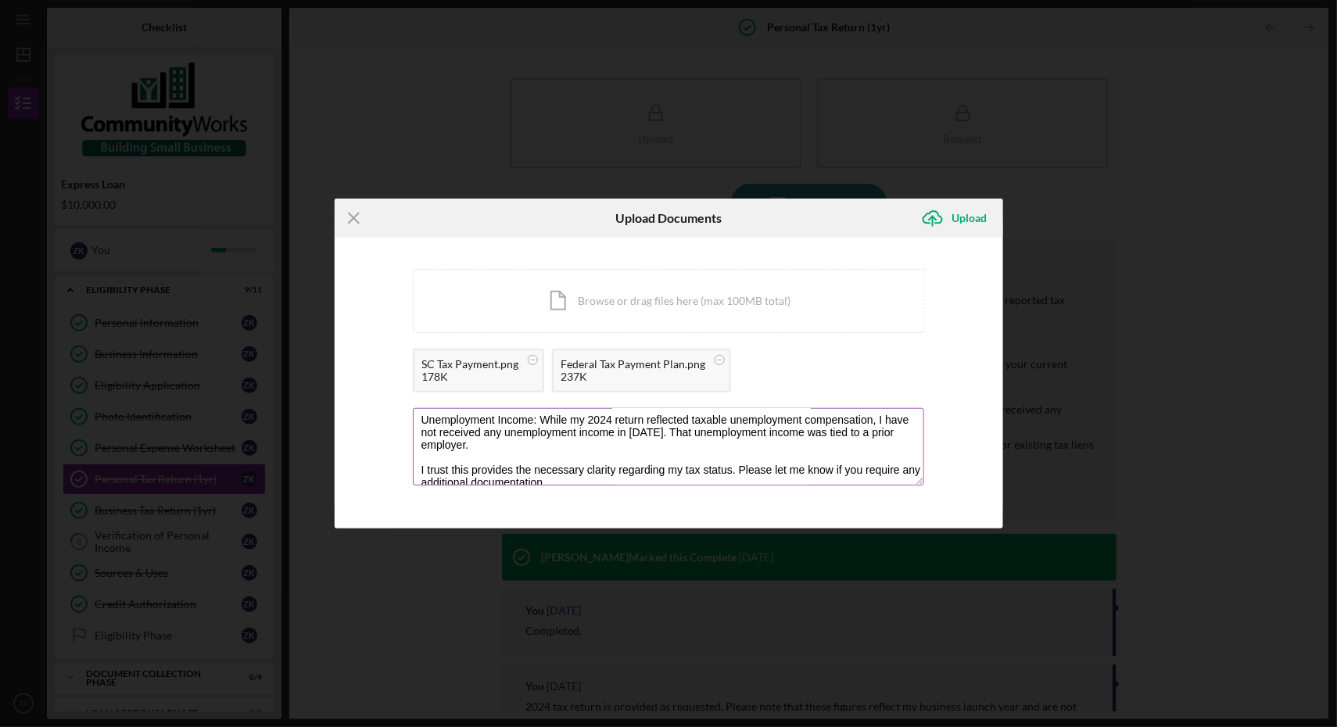
scroll to position [197, 0]
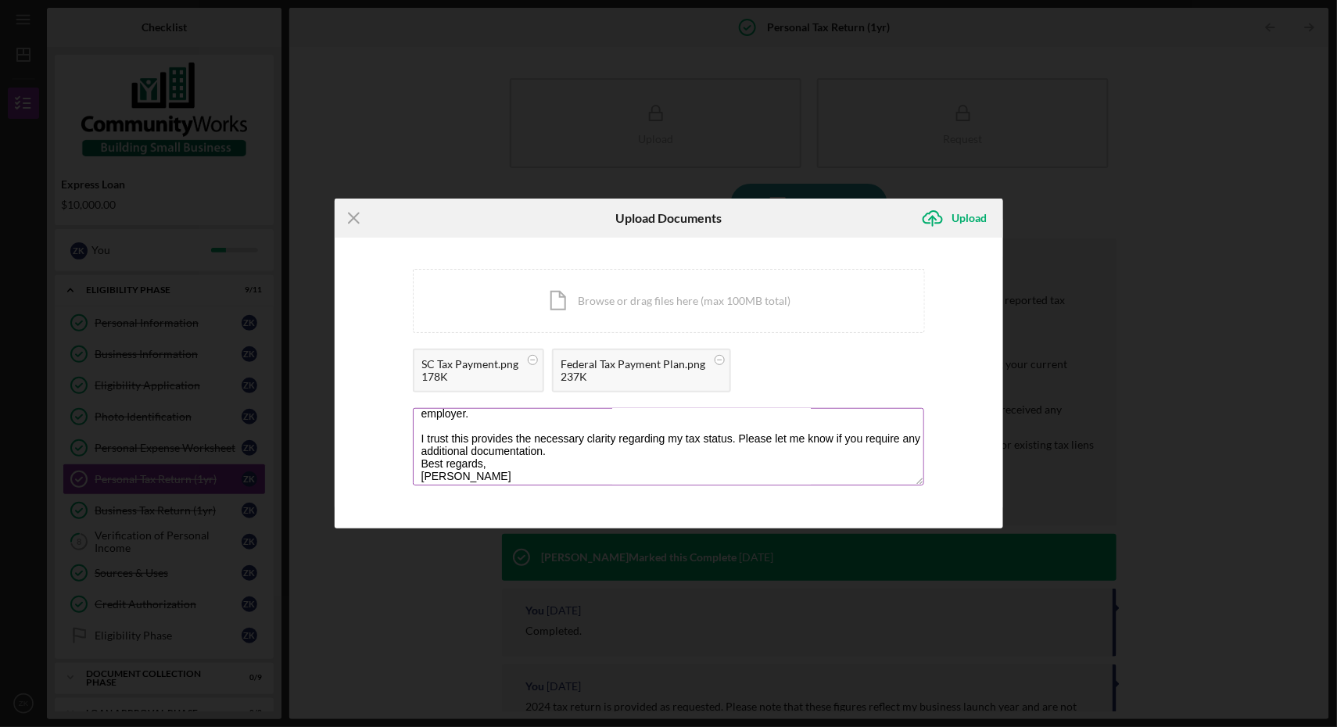
click at [610, 457] on textarea "Hi, [PERSON_NAME], Thank you for your message. I can confirm the following: Fed…" at bounding box center [668, 446] width 511 height 77
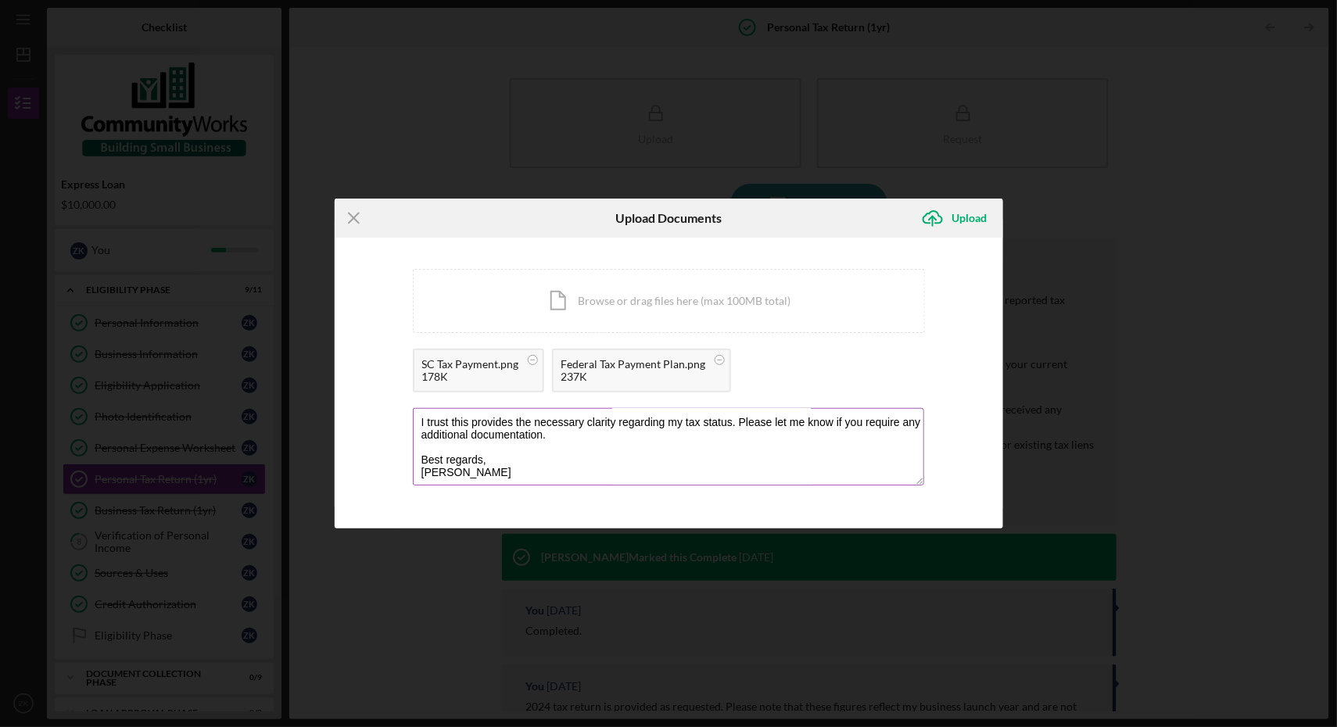
scroll to position [213, 0]
drag, startPoint x: 482, startPoint y: 463, endPoint x: 397, endPoint y: 460, distance: 85.3
click at [397, 460] on div "You're uploading documents related to Personal Tax Return (1yr) . Icon/Document…" at bounding box center [669, 383] width 668 height 291
type textarea "Hi, [PERSON_NAME], Thank you for your message. I can confirm the following: Fed…"
click at [938, 205] on icon "Icon/Upload" at bounding box center [932, 218] width 39 height 39
